Goal: Check status: Check status

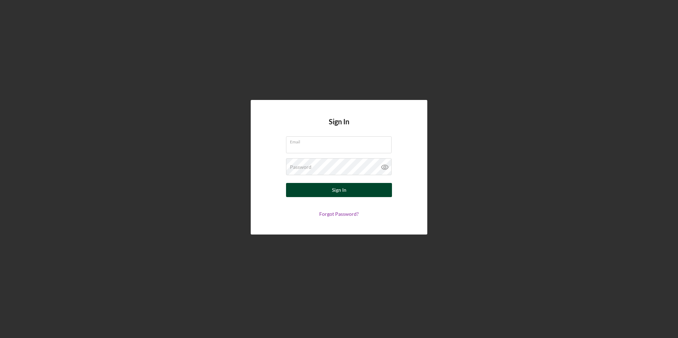
type input "[PERSON_NAME][EMAIL_ADDRESS][PERSON_NAME][DOMAIN_NAME]"
click at [345, 189] on div "Sign In" at bounding box center [339, 190] width 14 height 14
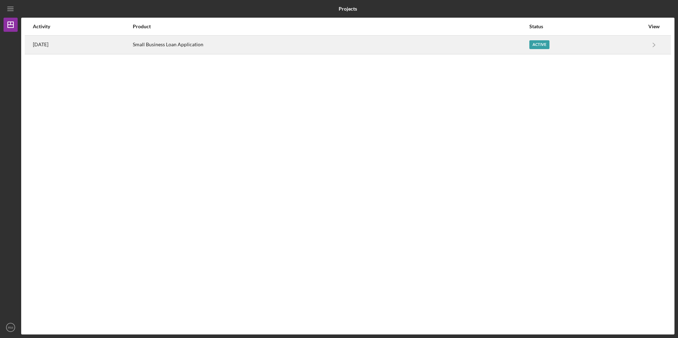
click at [539, 44] on div "Active" at bounding box center [539, 44] width 20 height 9
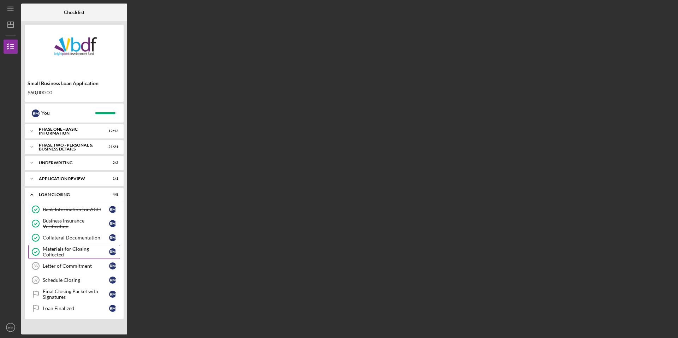
click at [68, 252] on div "Materials for Closing Collected" at bounding box center [76, 251] width 66 height 11
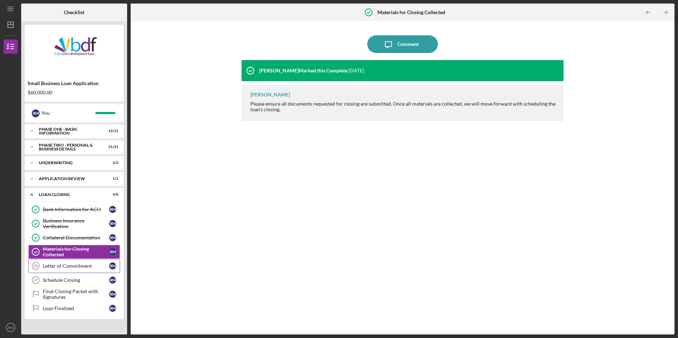
click at [66, 263] on div "Letter of Commitment" at bounding box center [76, 266] width 66 height 6
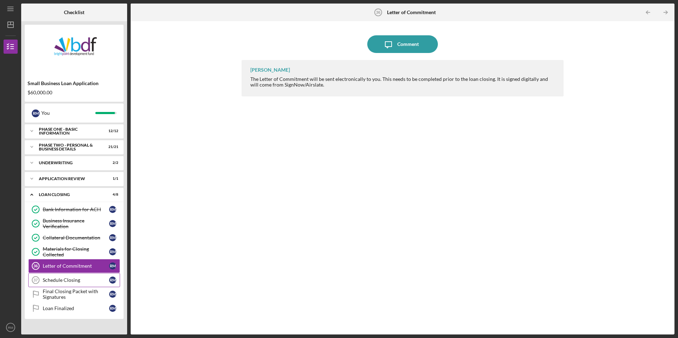
click at [70, 277] on div "Schedule Closing" at bounding box center [76, 280] width 66 height 6
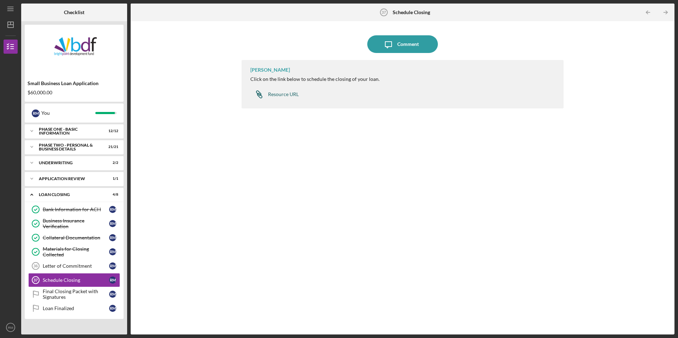
click at [284, 94] on div "Resource URL" at bounding box center [283, 94] width 31 height 6
click at [68, 294] on div "Final Closing Packet with Signatures" at bounding box center [76, 294] width 66 height 11
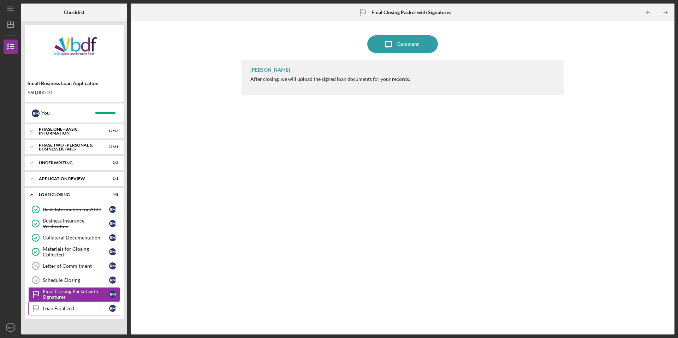
click at [68, 308] on div "Loan Finalized" at bounding box center [76, 309] width 66 height 6
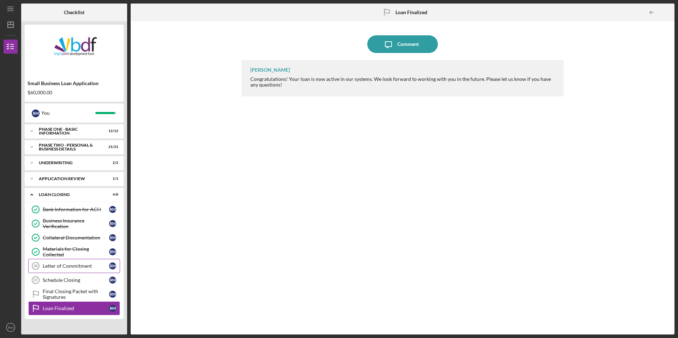
click at [73, 268] on div "Letter of Commitment" at bounding box center [76, 266] width 66 height 6
